Goal: Task Accomplishment & Management: Use online tool/utility

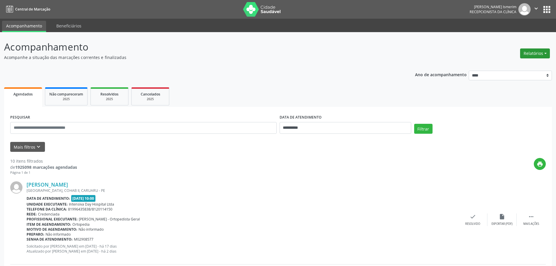
click at [538, 54] on button "Relatórios" at bounding box center [535, 53] width 30 height 10
click at [508, 66] on link "Agendamentos" at bounding box center [518, 66] width 63 height 8
select select "*"
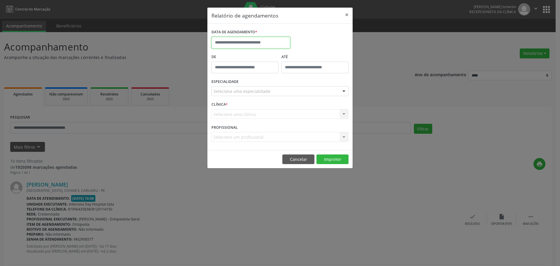
click at [263, 43] on input "text" at bounding box center [251, 43] width 79 height 12
click at [281, 96] on span "19" at bounding box center [281, 96] width 11 height 11
type input "**********"
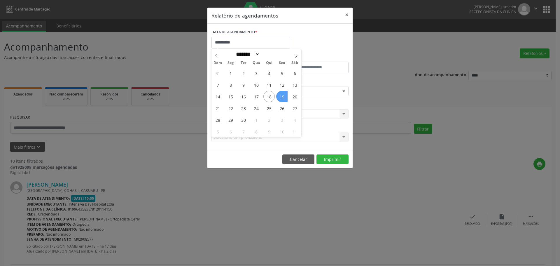
click at [282, 99] on span "19" at bounding box center [281, 96] width 11 height 11
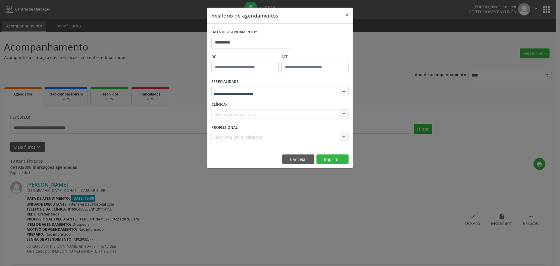
click at [270, 93] on div at bounding box center [280, 91] width 137 height 10
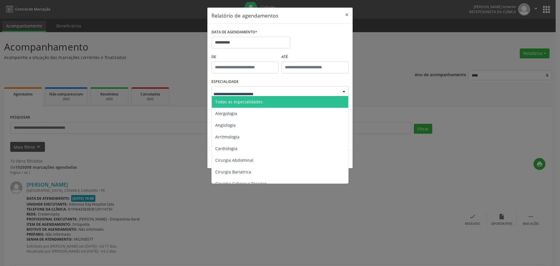
click at [262, 102] on span "Todas as especialidades" at bounding box center [280, 102] width 137 height 12
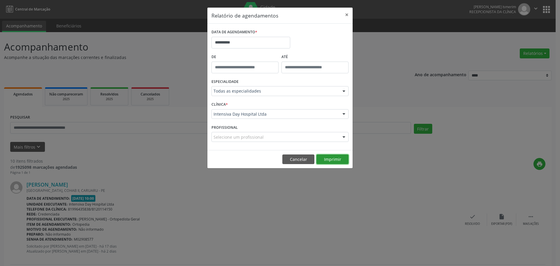
click at [332, 158] on button "Imprimir" at bounding box center [333, 159] width 32 height 10
